Goal: Task Accomplishment & Management: Manage account settings

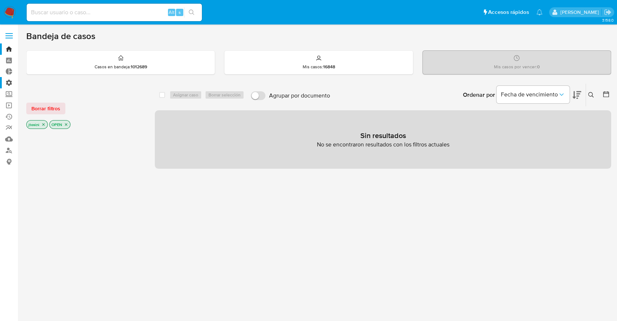
click at [12, 80] on label "Administración" at bounding box center [43, 82] width 87 height 11
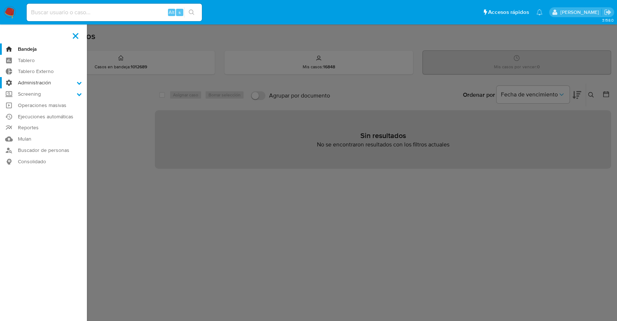
click at [0, 0] on input "Administración" at bounding box center [0, 0] width 0 height 0
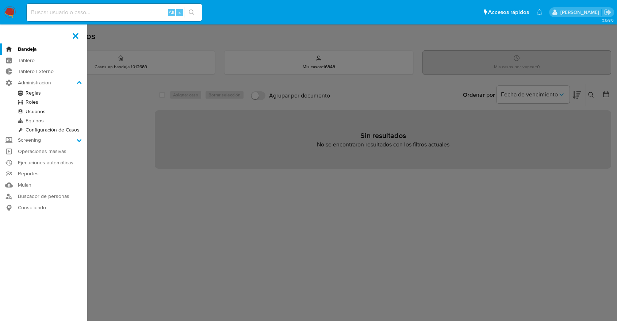
click at [41, 114] on link "Usuarios" at bounding box center [43, 111] width 87 height 9
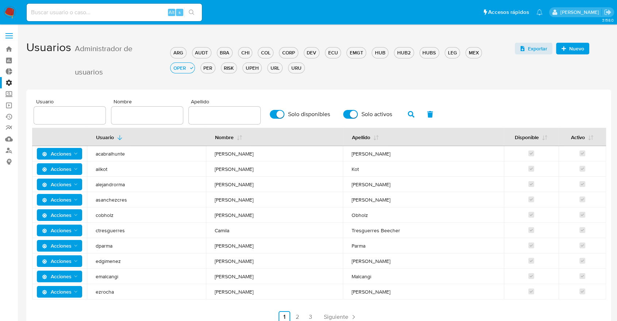
click at [571, 45] on span "Nuevo" at bounding box center [576, 49] width 15 height 12
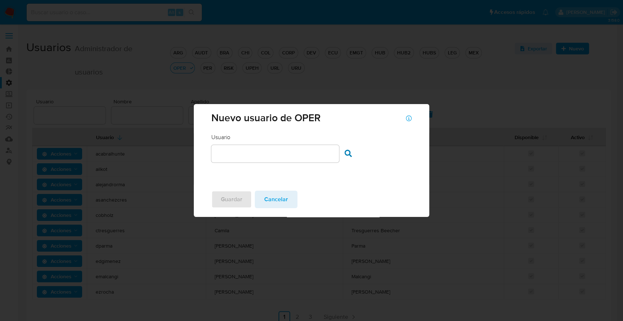
click at [252, 146] on div at bounding box center [275, 154] width 128 height 18
click at [277, 200] on span "Cancelar" at bounding box center [276, 199] width 24 height 16
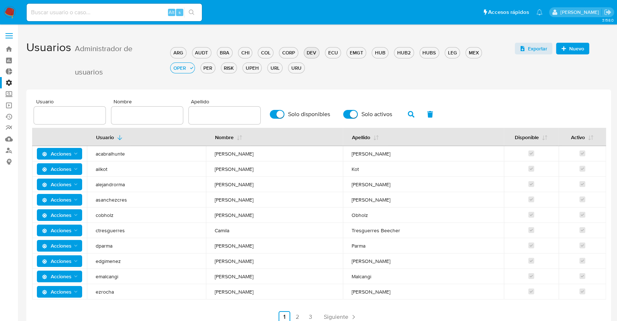
click at [304, 54] on div "DEV" at bounding box center [311, 52] width 15 height 7
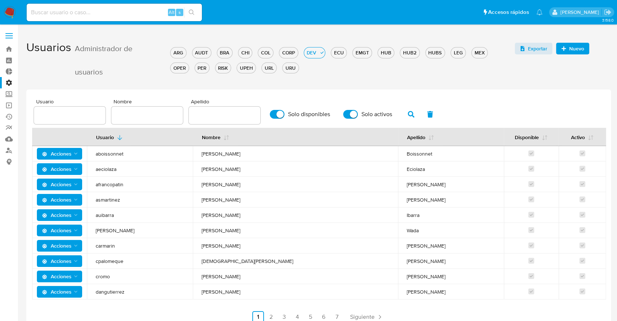
click at [581, 42] on div "Exportar Nuevo" at bounding box center [563, 46] width 96 height 23
click at [580, 49] on span "Nuevo" at bounding box center [576, 49] width 15 height 12
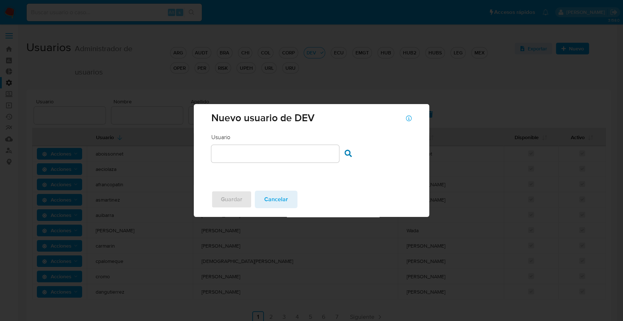
click at [322, 134] on div "Usuario Usuario" at bounding box center [275, 147] width 128 height 29
click at [301, 157] on input "text" at bounding box center [275, 153] width 128 height 9
click at [346, 147] on div "Buscar usuario" at bounding box center [378, 147] width 67 height 29
click at [346, 150] on icon at bounding box center [348, 153] width 7 height 7
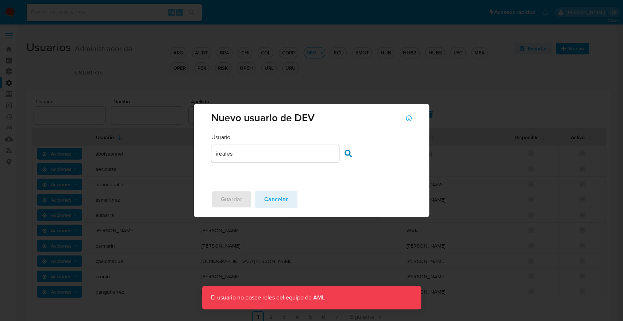
click at [280, 145] on div "ireales" at bounding box center [275, 154] width 128 height 18
click at [280, 147] on div "ireales" at bounding box center [275, 154] width 128 height 18
click at [273, 163] on div "Usuario Usuario ireales Buscar usuario" at bounding box center [311, 158] width 235 height 51
click at [264, 155] on input "ireales" at bounding box center [275, 153] width 128 height 9
type input "i"
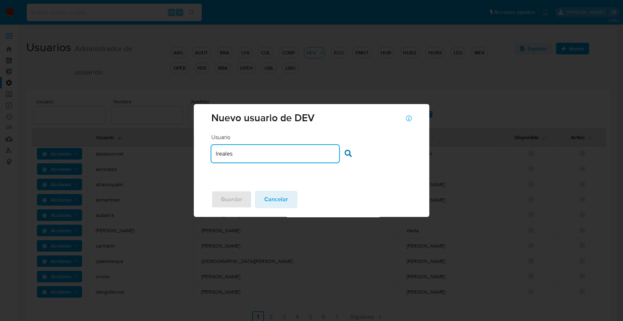
type input "lreales"
click at [343, 151] on div "Usuario Usuario lreales Buscar usuario" at bounding box center [311, 147] width 200 height 29
click at [347, 151] on icon at bounding box center [348, 153] width 7 height 7
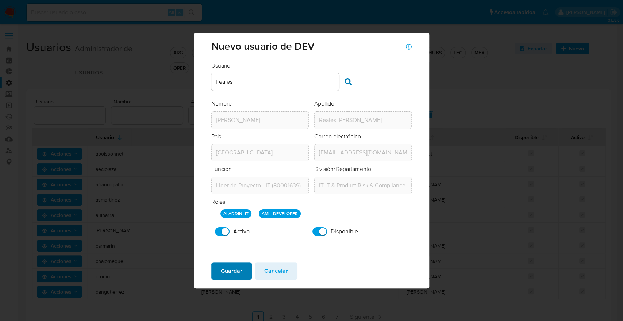
click at [234, 274] on span "Guardar" at bounding box center [232, 271] width 22 height 16
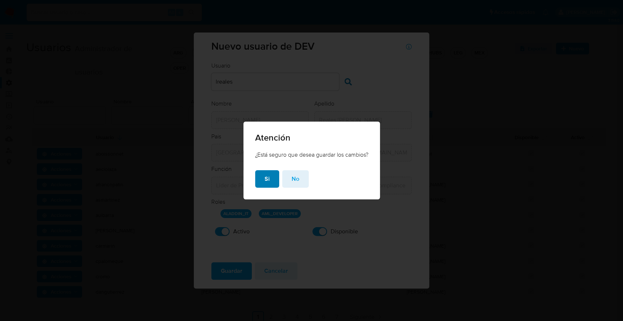
click at [270, 180] on button "Si" at bounding box center [267, 179] width 24 height 18
